Goal: Task Accomplishment & Management: Manage account settings

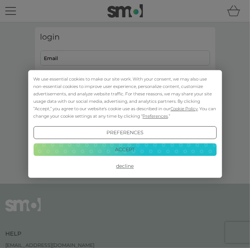
click at [79, 152] on button "Accept" at bounding box center [124, 149] width 183 height 13
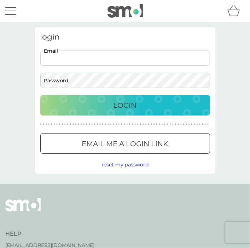
click at [55, 58] on input "Email" at bounding box center [124, 57] width 169 height 15
type input "[EMAIL_ADDRESS][DOMAIN_NAME]"
click at [40, 95] on button "Login" at bounding box center [124, 105] width 169 height 20
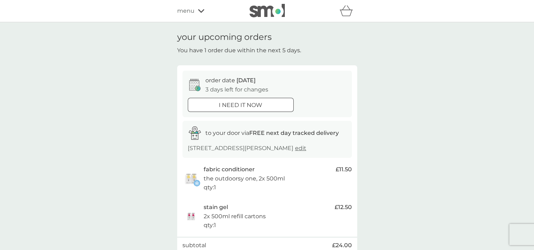
scroll to position [118, 0]
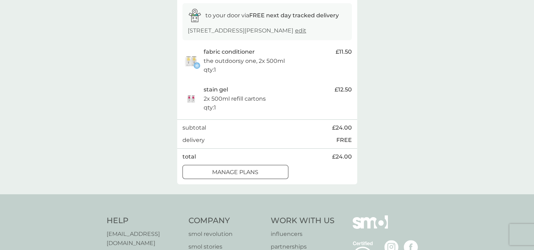
click at [249, 171] on p "manage plans" at bounding box center [235, 172] width 46 height 9
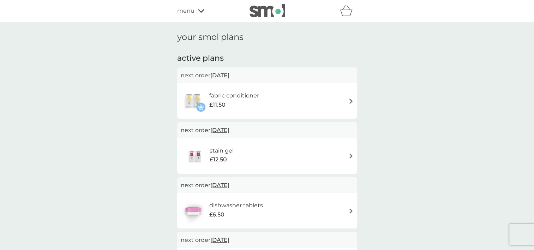
click at [255, 102] on img at bounding box center [350, 100] width 5 height 5
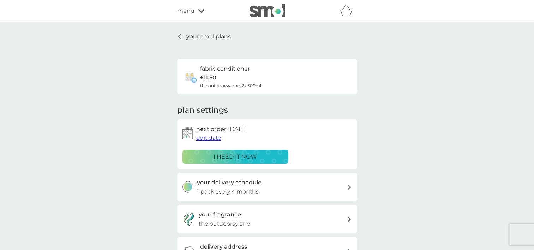
scroll to position [118, 0]
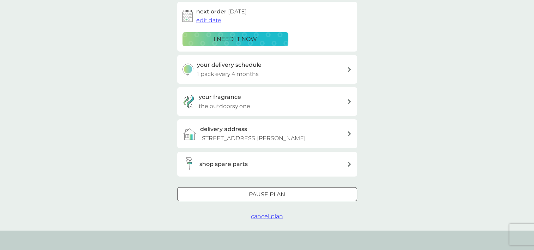
click at [229, 74] on p "1 pack every 4 months" at bounding box center [228, 74] width 62 height 9
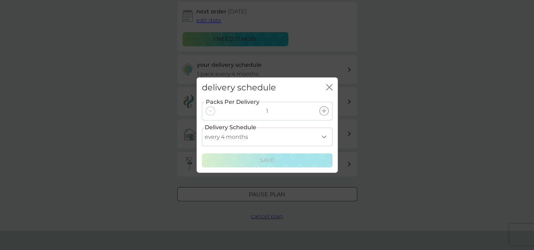
click at [255, 134] on select "every 1 month every 2 months every 3 months every 4 months every 5 months every…" at bounding box center [267, 136] width 131 height 19
select select "8"
click at [202, 127] on select "every 1 month every 2 months every 3 months every 4 months every 5 months every…" at bounding box center [267, 136] width 131 height 19
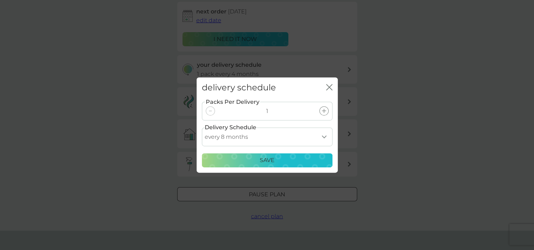
click at [255, 159] on p "Save" at bounding box center [267, 160] width 15 height 9
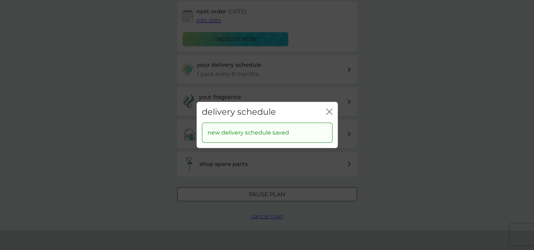
drag, startPoint x: 329, startPoint y: 107, endPoint x: 326, endPoint y: 111, distance: 4.7
click at [255, 108] on div "close" at bounding box center [329, 112] width 6 height 10
click at [255, 110] on icon "close" at bounding box center [328, 112] width 3 height 6
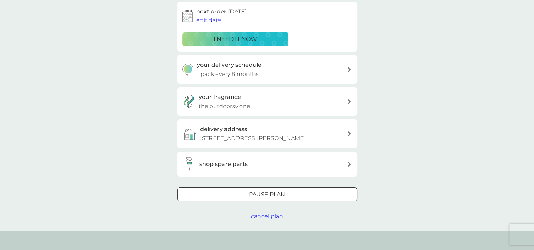
scroll to position [0, 0]
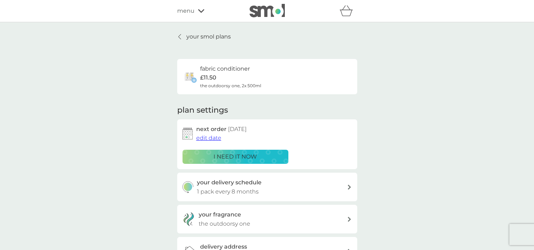
click at [212, 138] on span "edit date" at bounding box center [208, 137] width 25 height 7
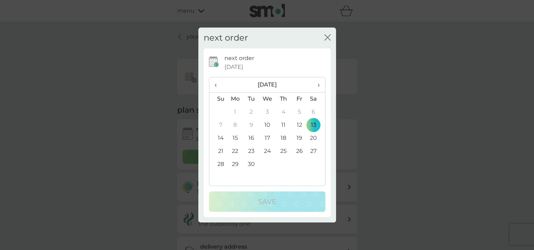
click at [255, 83] on span "›" at bounding box center [315, 84] width 7 height 15
click at [215, 84] on span "‹" at bounding box center [218, 84] width 7 height 15
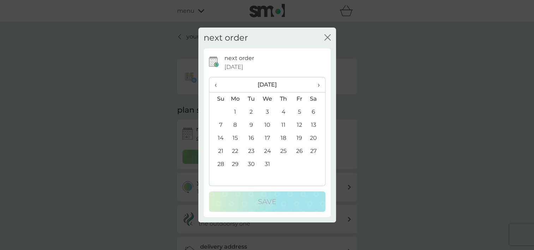
click at [255, 124] on td "13" at bounding box center [316, 125] width 18 height 13
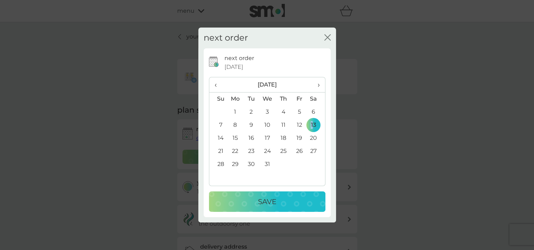
click at [255, 208] on button "Save" at bounding box center [267, 201] width 116 height 20
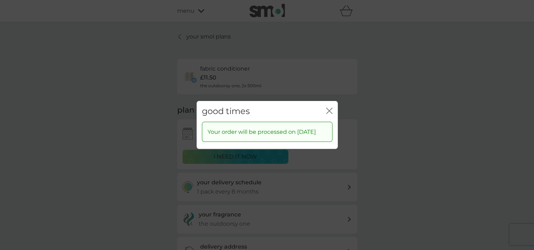
click at [255, 108] on icon "close" at bounding box center [329, 111] width 6 height 6
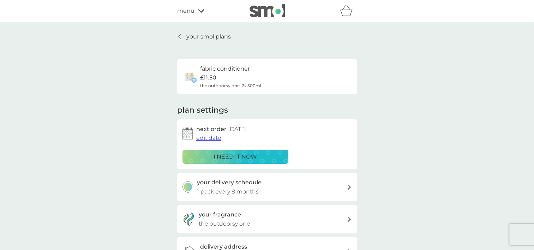
click at [212, 75] on p "£11.50" at bounding box center [208, 77] width 16 height 9
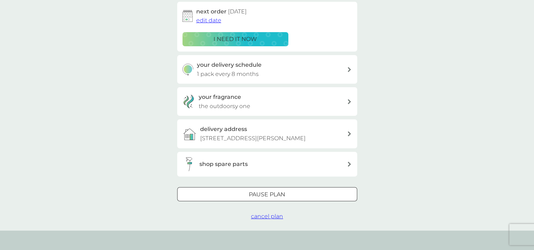
click at [253, 196] on p "Pause plan" at bounding box center [267, 194] width 36 height 9
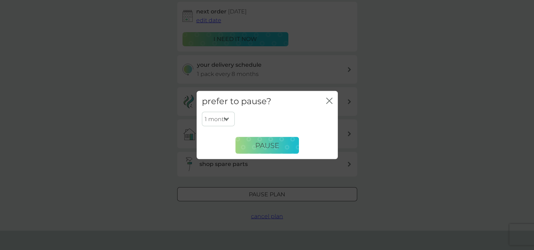
click at [227, 120] on select "1 month 2 months 3 months 4 months 5 months 6 months" at bounding box center [218, 119] width 33 height 15
select select "6"
click at [202, 112] on select "1 month 2 months 3 months 4 months 5 months 6 months" at bounding box center [218, 119] width 33 height 15
click at [255, 142] on span "Pause" at bounding box center [267, 145] width 24 height 8
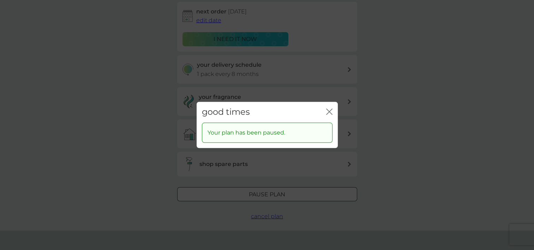
click at [255, 111] on div "good times close" at bounding box center [267, 112] width 141 height 21
click at [255, 111] on icon "close" at bounding box center [329, 111] width 6 height 6
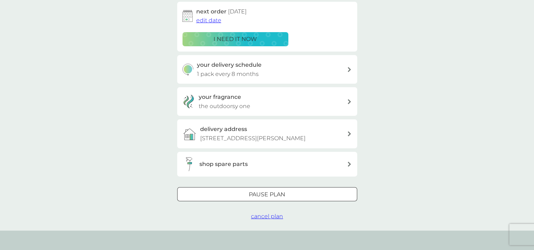
scroll to position [0, 0]
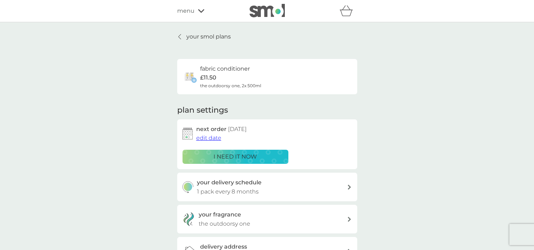
drag, startPoint x: 180, startPoint y: 35, endPoint x: 181, endPoint y: 47, distance: 12.7
click at [180, 35] on icon at bounding box center [179, 36] width 2 height 5
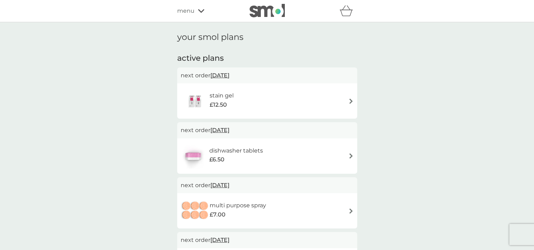
click at [216, 99] on h6 "stain gel" at bounding box center [222, 95] width 24 height 9
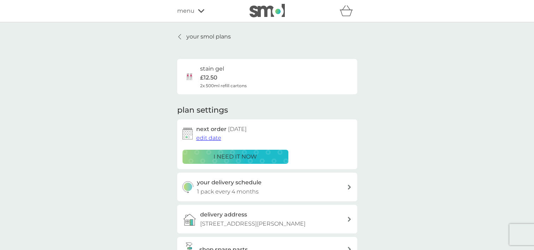
scroll to position [118, 0]
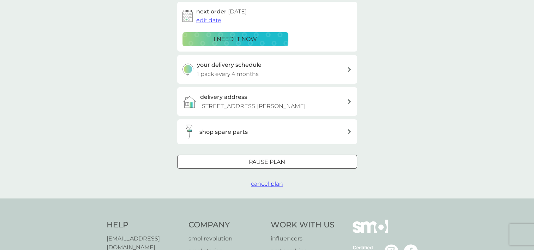
click at [241, 159] on div "Pause plan" at bounding box center [267, 161] width 179 height 9
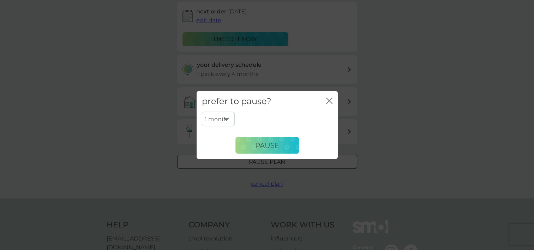
drag, startPoint x: 228, startPoint y: 116, endPoint x: 228, endPoint y: 126, distance: 9.9
click at [228, 116] on select "1 month 2 months 3 months 4 months 5 months 6 months" at bounding box center [218, 119] width 33 height 15
select select "5"
click at [202, 112] on select "1 month 2 months 3 months 4 months 5 months 6 months" at bounding box center [218, 119] width 33 height 15
click at [255, 144] on span "Pause" at bounding box center [267, 145] width 24 height 8
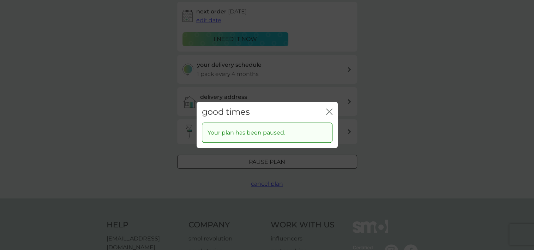
click at [255, 110] on icon "close" at bounding box center [329, 111] width 6 height 6
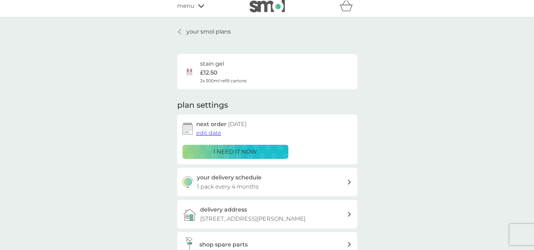
scroll to position [0, 0]
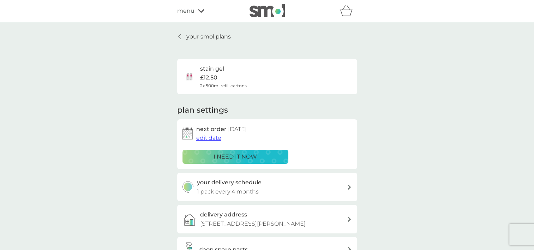
click at [181, 36] on div at bounding box center [180, 37] width 5 height 6
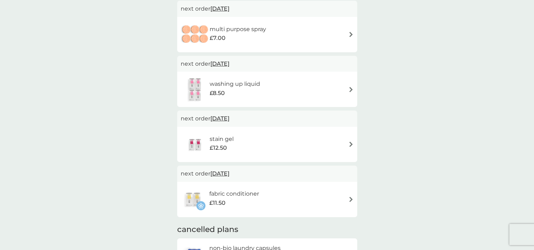
scroll to position [118, 0]
